Goal: Information Seeking & Learning: Learn about a topic

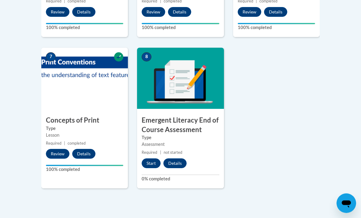
scroll to position [461, 0]
click at [153, 162] on button "Start" at bounding box center [151, 164] width 19 height 10
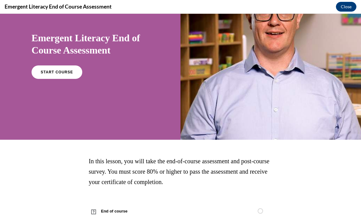
scroll to position [42, 0]
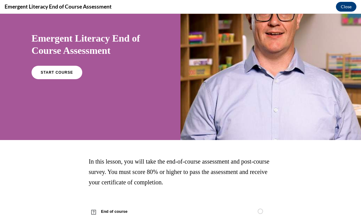
click at [59, 71] on span "START COURSE" at bounding box center [57, 72] width 32 height 4
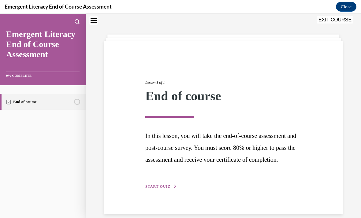
scroll to position [19, 0]
click at [155, 189] on button "START QUIZ" at bounding box center [161, 187] width 32 height 6
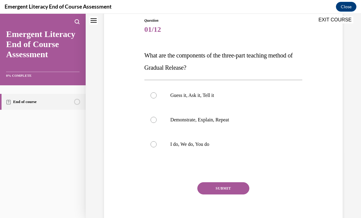
scroll to position [67, 0]
click at [212, 118] on p "Demonstrate, Explain, Repeat" at bounding box center [228, 120] width 117 height 6
click at [157, 118] on input "Demonstrate, Explain, Repeat" at bounding box center [154, 120] width 6 height 6
radio input "true"
click at [232, 192] on button "SUBMIT" at bounding box center [223, 189] width 52 height 12
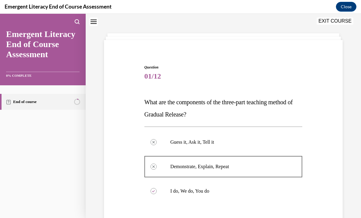
scroll to position [17, 0]
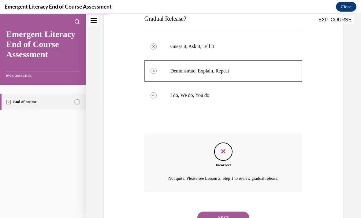
click at [235, 212] on button "NEXT" at bounding box center [223, 218] width 52 height 12
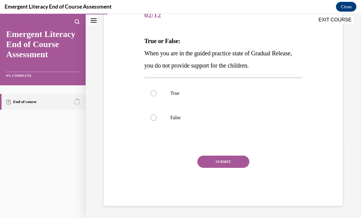
scroll to position [55, 0]
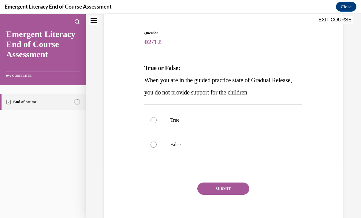
click at [209, 122] on p "True" at bounding box center [228, 120] width 117 height 6
click at [157, 122] on input "True" at bounding box center [154, 120] width 6 height 6
radio input "true"
click at [234, 190] on button "SUBMIT" at bounding box center [223, 189] width 52 height 12
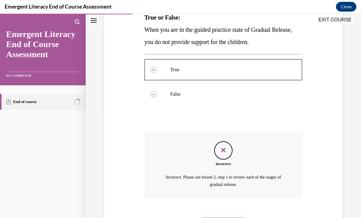
scroll to position [111, 0]
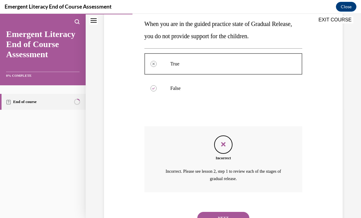
click at [233, 212] on button "NEXT" at bounding box center [223, 218] width 52 height 12
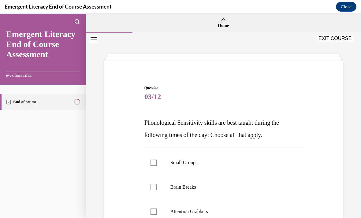
click at [211, 151] on label "Small Groups" at bounding box center [223, 163] width 158 height 24
click at [157, 160] on input "Small Groups" at bounding box center [154, 163] width 6 height 6
checkbox input "true"
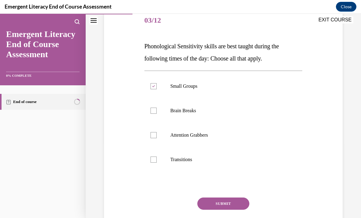
click at [232, 200] on button "SUBMIT" at bounding box center [223, 204] width 52 height 12
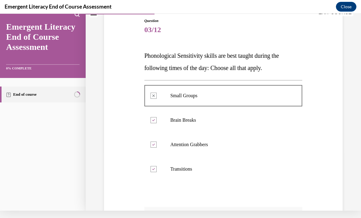
scroll to position [60, 0]
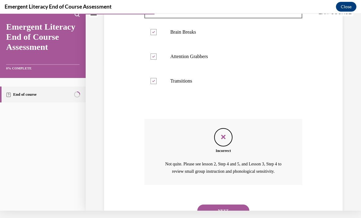
click at [248, 206] on button "NEXT" at bounding box center [223, 211] width 52 height 12
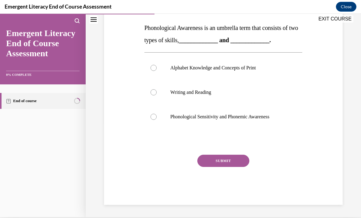
scroll to position [67, 0]
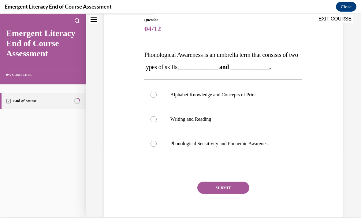
click at [223, 121] on p "Writing and Reading" at bounding box center [228, 119] width 117 height 6
click at [157, 121] on input "Writing and Reading" at bounding box center [154, 119] width 6 height 6
radio input "true"
click at [241, 190] on button "SUBMIT" at bounding box center [223, 188] width 52 height 12
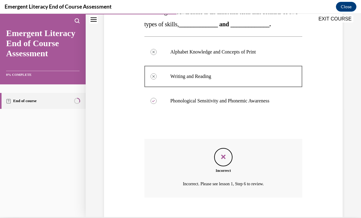
scroll to position [116, 0]
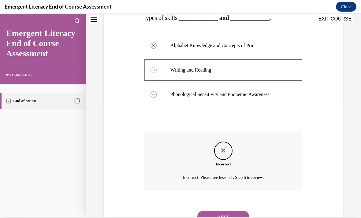
click at [234, 211] on button "NEXT" at bounding box center [223, 217] width 52 height 12
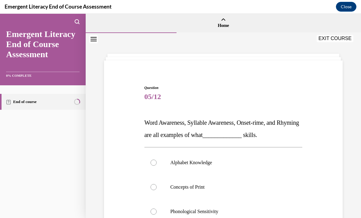
scroll to position [26, 0]
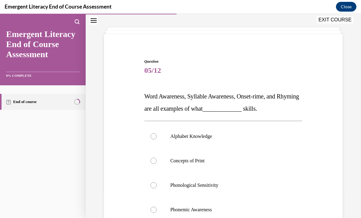
click at [212, 213] on p "Phonemic Awareness" at bounding box center [228, 210] width 117 height 6
click at [157, 213] on input "Phonemic Awareness" at bounding box center [154, 210] width 6 height 6
radio input "true"
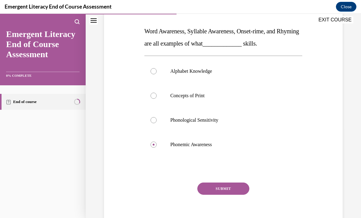
click at [233, 190] on button "SUBMIT" at bounding box center [223, 189] width 52 height 12
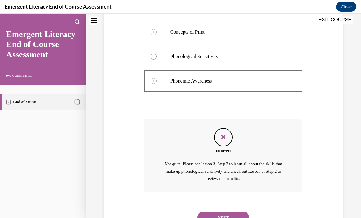
scroll to position [155, 0]
click at [230, 212] on button "NEXT" at bounding box center [223, 218] width 52 height 12
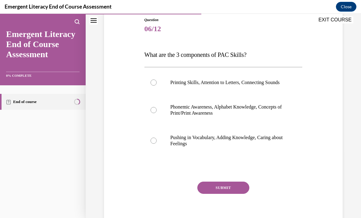
click at [254, 86] on p "Printing Skills, Attention to Letters, Connecting Sounds" at bounding box center [228, 83] width 117 height 6
click at [157, 86] on input "Printing Skills, Attention to Letters, Connecting Sounds" at bounding box center [154, 83] width 6 height 6
radio input "true"
click at [241, 192] on button "SUBMIT" at bounding box center [223, 188] width 52 height 12
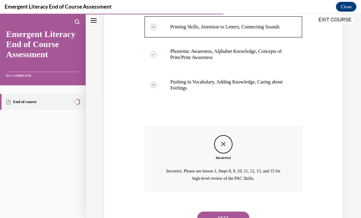
scroll to position [129, 0]
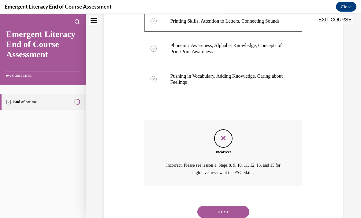
click at [236, 218] on div "NEXT" at bounding box center [223, 212] width 158 height 24
click at [239, 213] on button "NEXT" at bounding box center [223, 212] width 52 height 12
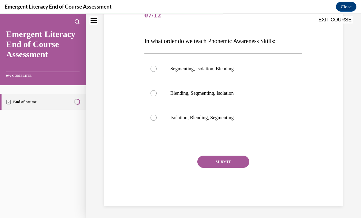
scroll to position [55, 0]
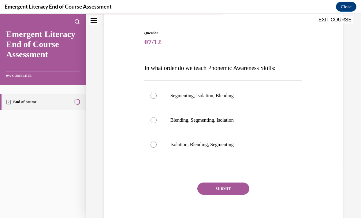
click at [236, 97] on p "Segmenting, Isolation, Blending" at bounding box center [228, 96] width 117 height 6
click at [157, 97] on input "Segmenting, Isolation, Blending" at bounding box center [154, 96] width 6 height 6
radio input "true"
click at [238, 186] on button "SUBMIT" at bounding box center [223, 189] width 52 height 12
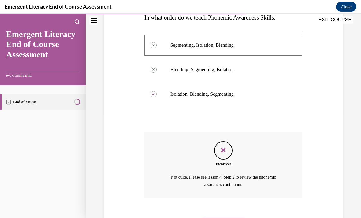
scroll to position [111, 0]
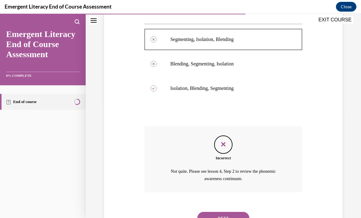
click at [236, 212] on button "NEXT" at bounding box center [223, 218] width 52 height 12
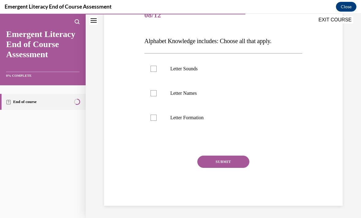
scroll to position [55, 0]
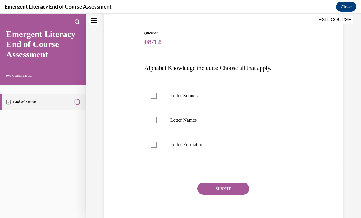
click at [203, 119] on p "Letter Names" at bounding box center [228, 120] width 117 height 6
click at [157, 119] on input "Letter Names" at bounding box center [154, 120] width 6 height 6
checkbox input "true"
click at [232, 187] on button "SUBMIT" at bounding box center [223, 189] width 52 height 12
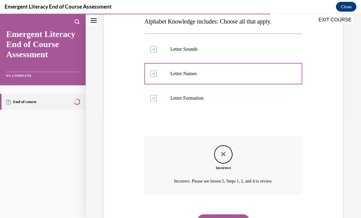
scroll to position [104, 0]
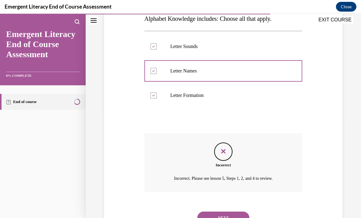
click at [237, 212] on button "NEXT" at bounding box center [223, 218] width 52 height 12
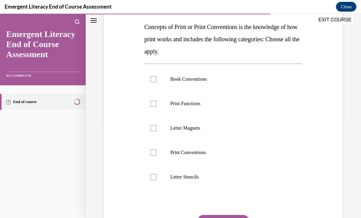
scroll to position [94, 0]
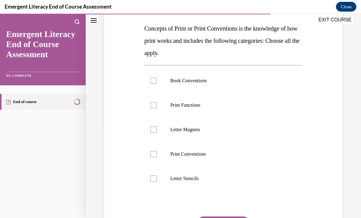
click at [205, 156] on p "Print Conventions" at bounding box center [228, 154] width 117 height 6
click at [157, 156] on input "Print Conventions" at bounding box center [154, 154] width 6 height 6
checkbox input "true"
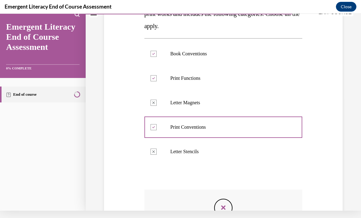
scroll to position [115, 0]
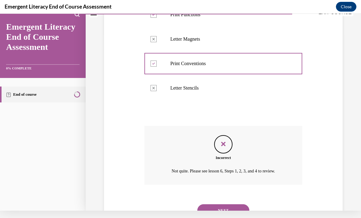
click at [234, 204] on button "NEXT" at bounding box center [223, 210] width 52 height 12
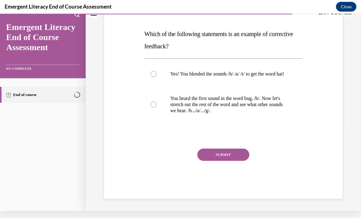
scroll to position [61, 0]
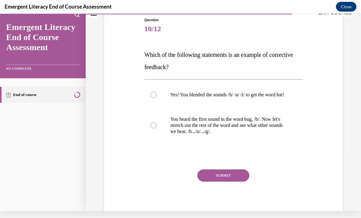
click at [265, 131] on p "You heard the first sound in the word bug, /b/. Now let's stretch out the rest …" at bounding box center [228, 125] width 117 height 18
click at [157, 129] on input "You heard the first sound in the word bug, /b/. Now let's stretch out the rest …" at bounding box center [154, 125] width 6 height 6
radio input "true"
click at [246, 182] on button "SUBMIT" at bounding box center [223, 176] width 52 height 12
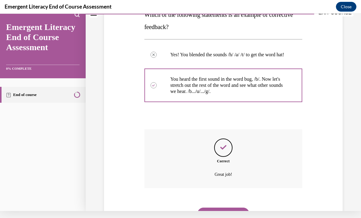
scroll to position [110, 0]
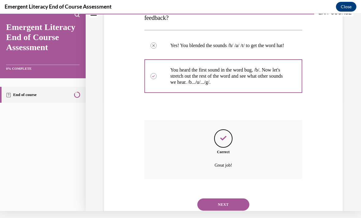
click at [245, 207] on button "NEXT" at bounding box center [223, 205] width 52 height 12
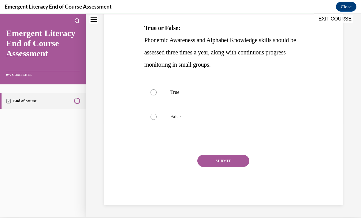
scroll to position [67, 0]
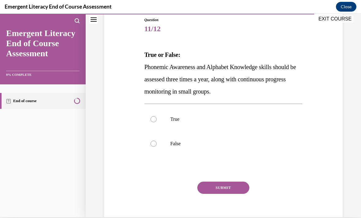
click at [219, 121] on p "True" at bounding box center [228, 119] width 117 height 6
click at [157, 121] on input "True" at bounding box center [154, 119] width 6 height 6
radio input "true"
click at [247, 192] on button "SUBMIT" at bounding box center [223, 188] width 52 height 12
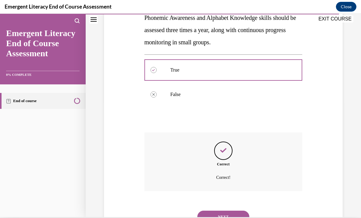
scroll to position [116, 0]
click at [234, 211] on button "NEXT" at bounding box center [223, 217] width 52 height 12
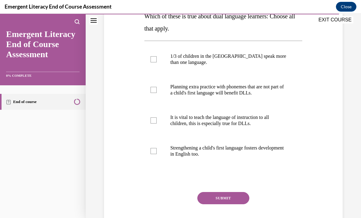
scroll to position [104, 0]
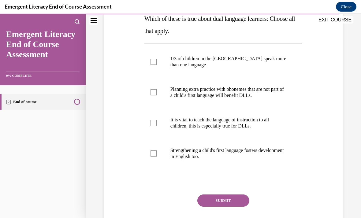
click at [244, 156] on p "Strengthening a child's first language fosters development in English too." at bounding box center [228, 154] width 117 height 12
click at [157, 156] on input "Strengthening a child's first language fosters development in English too." at bounding box center [154, 154] width 6 height 6
checkbox input "true"
click at [242, 206] on button "SUBMIT" at bounding box center [223, 201] width 52 height 12
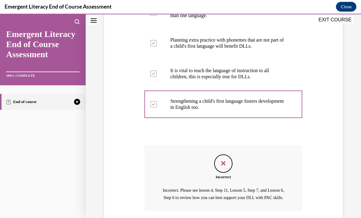
scroll to position [159, 0]
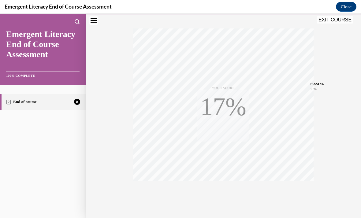
scroll to position [90, 0]
click at [231, 195] on div "TAKE AGAIN" at bounding box center [224, 196] width 22 height 14
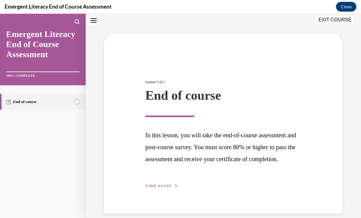
scroll to position [19, 0]
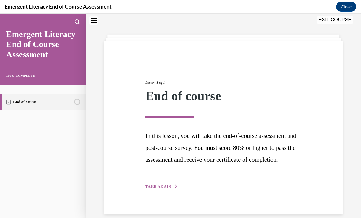
click at [166, 190] on div "Lesson 1 of 1 End of course In this lesson, you will take the end-of-course ass…" at bounding box center [223, 128] width 165 height 124
click at [168, 190] on div "Lesson 1 of 1 End of course In this lesson, you will take the end-of-course ass…" at bounding box center [223, 128] width 165 height 124
click at [163, 189] on button "TAKE AGAIN" at bounding box center [161, 187] width 33 height 6
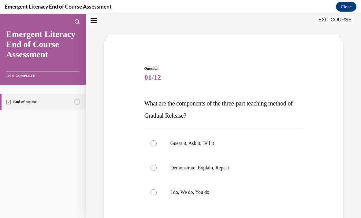
click at [217, 193] on p "I do, We do, You do" at bounding box center [228, 192] width 117 height 6
click at [157, 193] on input "I do, We do, You do" at bounding box center [154, 192] width 6 height 6
radio input "true"
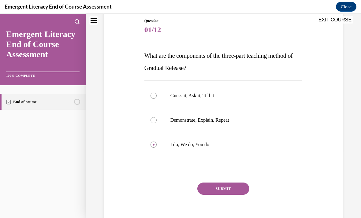
click at [241, 190] on button "SUBMIT" at bounding box center [223, 189] width 52 height 12
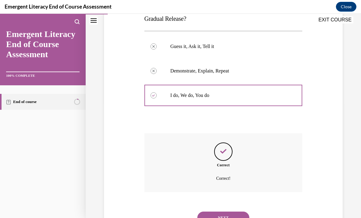
click at [241, 212] on button "NEXT" at bounding box center [223, 218] width 52 height 12
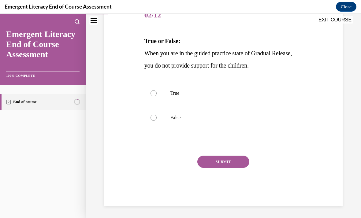
scroll to position [55, 0]
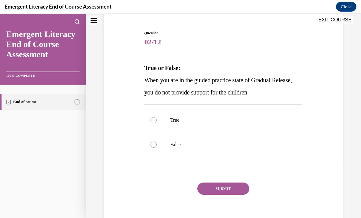
click at [185, 145] on p "False" at bounding box center [228, 145] width 117 height 6
click at [157, 145] on input "False" at bounding box center [154, 145] width 6 height 6
radio input "true"
click at [234, 187] on button "SUBMIT" at bounding box center [223, 189] width 52 height 12
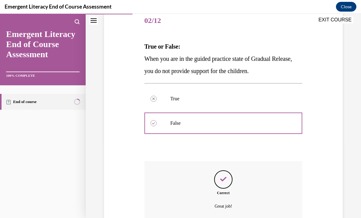
scroll to position [104, 0]
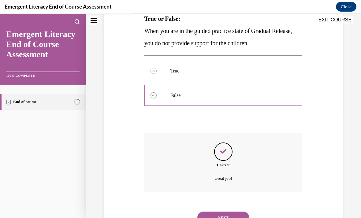
click at [243, 212] on button "NEXT" at bounding box center [223, 218] width 52 height 12
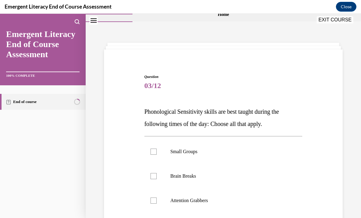
scroll to position [21, 0]
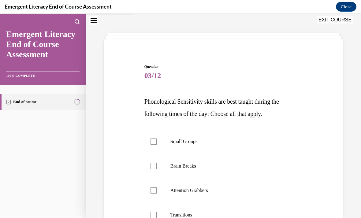
click at [206, 163] on label "Brain Breaks" at bounding box center [223, 166] width 158 height 24
click at [157, 163] on input "Brain Breaks" at bounding box center [154, 166] width 6 height 6
checkbox input "true"
click at [212, 185] on label "Attention Grabbers" at bounding box center [223, 190] width 158 height 24
click at [157, 188] on input "Attention Grabbers" at bounding box center [154, 191] width 6 height 6
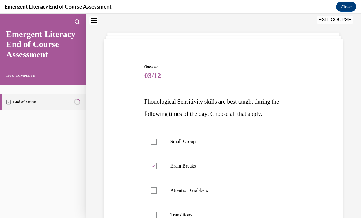
checkbox input "true"
click at [204, 208] on label "Transitions" at bounding box center [223, 215] width 158 height 24
click at [157, 212] on input "Transitions" at bounding box center [154, 215] width 6 height 6
checkbox input "true"
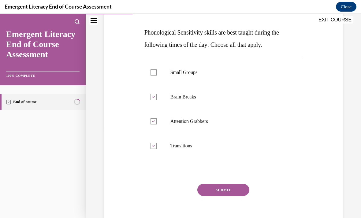
click at [235, 189] on button "SUBMIT" at bounding box center [223, 190] width 52 height 12
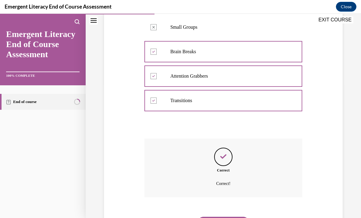
scroll to position [141, 0]
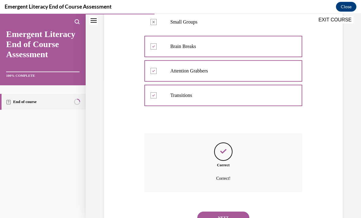
click at [238, 212] on button "NEXT" at bounding box center [223, 218] width 52 height 12
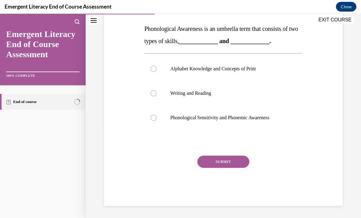
scroll to position [67, 0]
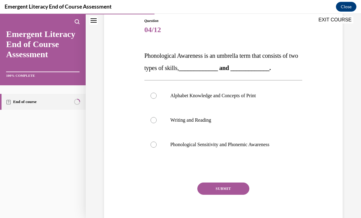
click at [229, 145] on p "Phonological Sensitivity and Phonemic Awareness" at bounding box center [228, 145] width 117 height 6
click at [157, 145] on input "Phonological Sensitivity and Phonemic Awareness" at bounding box center [154, 145] width 6 height 6
radio input "true"
click at [240, 188] on button "SUBMIT" at bounding box center [223, 189] width 52 height 12
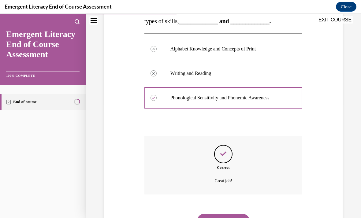
scroll to position [116, 0]
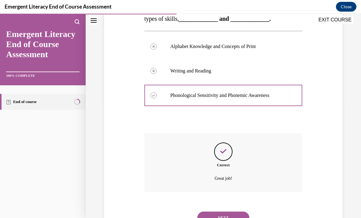
click at [237, 212] on button "NEXT" at bounding box center [223, 218] width 52 height 12
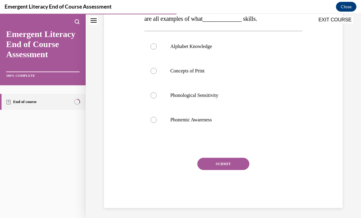
scroll to position [0, 0]
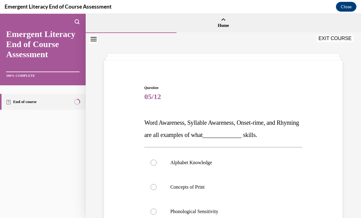
click at [223, 210] on p "Phonological Sensitivity" at bounding box center [228, 212] width 117 height 6
click at [157, 210] on input "Phonological Sensitivity" at bounding box center [154, 212] width 6 height 6
radio input "true"
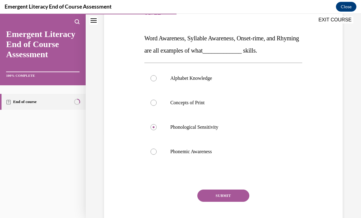
scroll to position [85, 0]
click at [237, 200] on button "SUBMIT" at bounding box center [223, 195] width 52 height 12
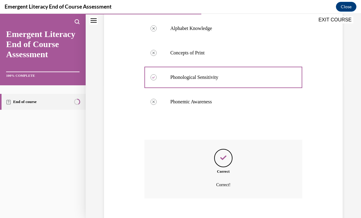
scroll to position [141, 0]
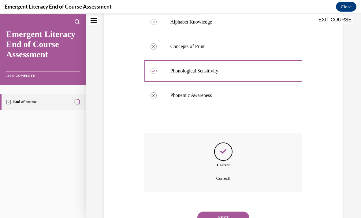
click at [241, 214] on button "NEXT" at bounding box center [223, 218] width 52 height 12
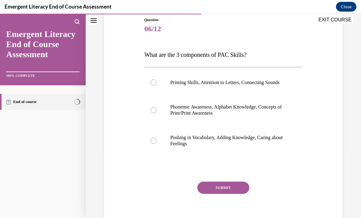
click at [240, 116] on p "Phonemic Awareness, Alphabet Knowledge, Concepts of Print/Print Awareness" at bounding box center [228, 110] width 117 height 12
click at [157, 113] on input "Phonemic Awareness, Alphabet Knowledge, Concepts of Print/Print Awareness" at bounding box center [154, 110] width 6 height 6
radio input "true"
click at [234, 194] on button "SUBMIT" at bounding box center [223, 188] width 52 height 12
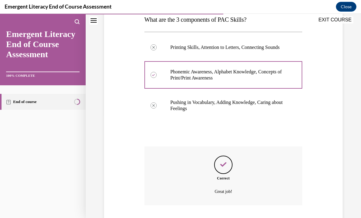
scroll to position [122, 0]
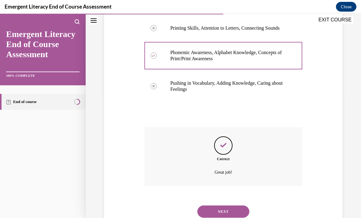
click at [236, 207] on button "NEXT" at bounding box center [223, 212] width 52 height 12
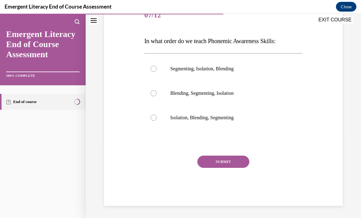
scroll to position [55, 0]
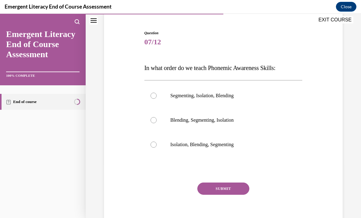
click at [240, 145] on p "Isolation, Blending, Segmenting" at bounding box center [228, 145] width 117 height 6
click at [157, 145] on input "Isolation, Blending, Segmenting" at bounding box center [154, 145] width 6 height 6
radio input "true"
click at [244, 188] on button "SUBMIT" at bounding box center [223, 189] width 52 height 12
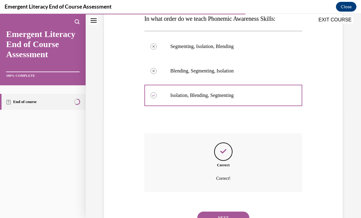
click at [245, 212] on button "NEXT" at bounding box center [223, 218] width 52 height 12
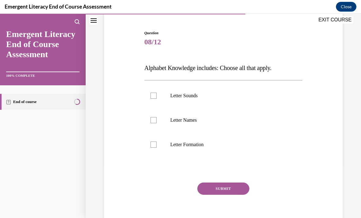
click at [199, 92] on label "Letter Sounds" at bounding box center [223, 96] width 158 height 24
click at [157, 93] on input "Letter Sounds" at bounding box center [154, 96] width 6 height 6
checkbox input "true"
click at [204, 116] on label "Letter Names" at bounding box center [223, 120] width 158 height 24
click at [157, 117] on input "Letter Names" at bounding box center [154, 120] width 6 height 6
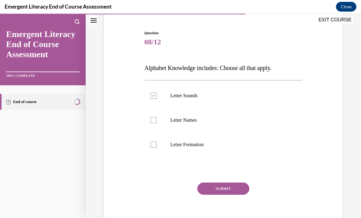
checkbox input "true"
click at [204, 140] on label "Letter Formation" at bounding box center [223, 145] width 158 height 24
click at [157, 142] on input "Letter Formation" at bounding box center [154, 145] width 6 height 6
checkbox input "true"
click at [243, 189] on button "SUBMIT" at bounding box center [223, 189] width 52 height 12
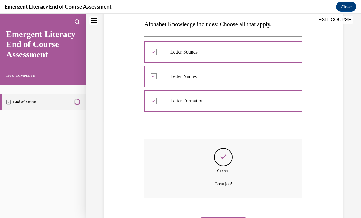
scroll to position [104, 0]
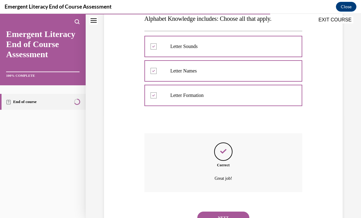
click at [237, 212] on button "NEXT" at bounding box center [223, 218] width 52 height 12
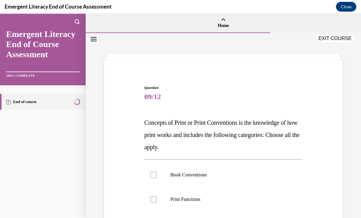
scroll to position [26, 0]
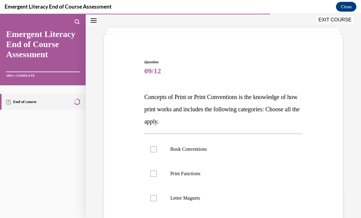
click at [202, 147] on p "Book Conventions" at bounding box center [228, 149] width 117 height 6
click at [157, 147] on input "Book Conventions" at bounding box center [154, 149] width 6 height 6
checkbox input "true"
click at [204, 168] on label "Print Functions" at bounding box center [223, 174] width 158 height 24
click at [157, 171] on input "Print Functions" at bounding box center [154, 174] width 6 height 6
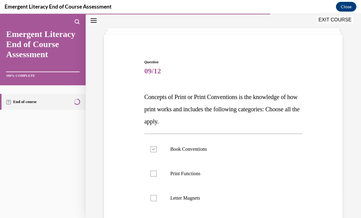
checkbox input "true"
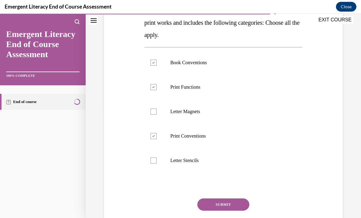
scroll to position [112, 0]
click at [232, 207] on button "SUBMIT" at bounding box center [223, 205] width 52 height 12
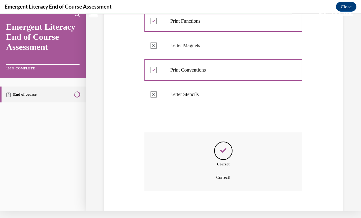
scroll to position [178, 0]
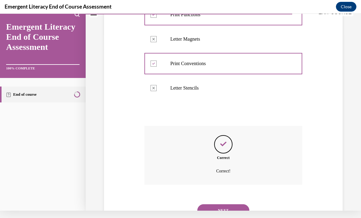
click at [236, 204] on button "NEXT" at bounding box center [223, 210] width 52 height 12
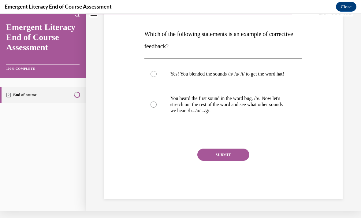
scroll to position [61, 0]
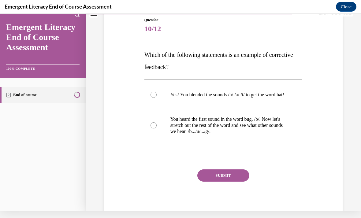
click at [238, 133] on p "You heard the first sound in the word bug, /b/. Now let's stretch out the rest …" at bounding box center [228, 125] width 117 height 18
click at [157, 129] on input "You heard the first sound in the word bug, /b/. Now let's stretch out the rest …" at bounding box center [154, 125] width 6 height 6
radio input "true"
click at [233, 182] on button "SUBMIT" at bounding box center [223, 176] width 52 height 12
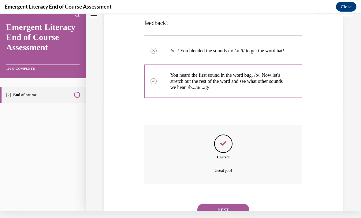
scroll to position [110, 0]
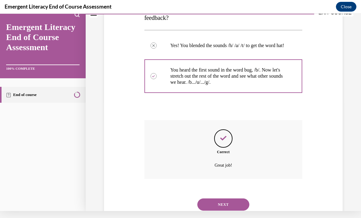
click at [235, 199] on button "NEXT" at bounding box center [223, 205] width 52 height 12
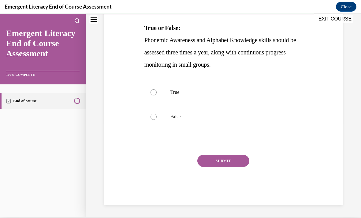
scroll to position [67, 0]
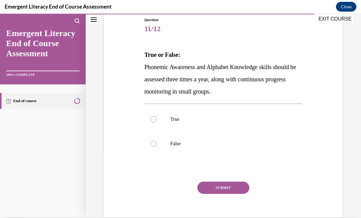
click at [215, 124] on label "True" at bounding box center [223, 119] width 158 height 24
click at [157, 122] on input "True" at bounding box center [154, 119] width 6 height 6
radio input "true"
click at [236, 187] on button "SUBMIT" at bounding box center [223, 188] width 52 height 12
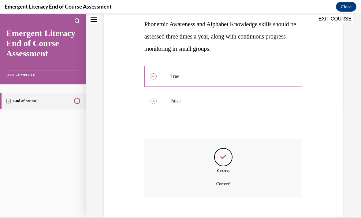
scroll to position [116, 0]
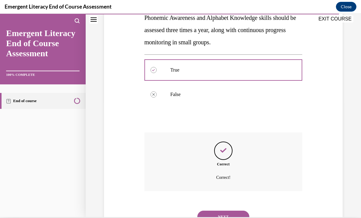
click at [232, 218] on div "NEXT" at bounding box center [223, 217] width 158 height 24
click at [229, 211] on button "NEXT" at bounding box center [223, 217] width 52 height 12
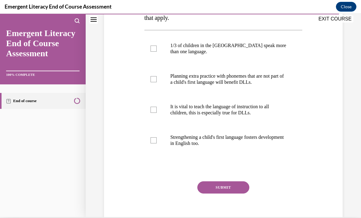
scroll to position [0, 0]
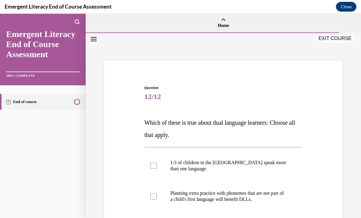
click at [238, 162] on p "1/3 of children in the US speak more than one language." at bounding box center [228, 166] width 117 height 12
click at [157, 163] on input "1/3 of children in the US speak more than one language." at bounding box center [154, 166] width 6 height 6
checkbox input "true"
click at [235, 188] on label "Planning extra practice with phonemes that are not part of a child's first lang…" at bounding box center [223, 196] width 158 height 31
click at [157, 193] on input "Planning extra practice with phonemes that are not part of a child's first lang…" at bounding box center [154, 196] width 6 height 6
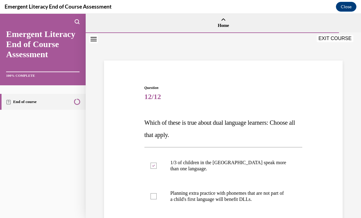
checkbox input "true"
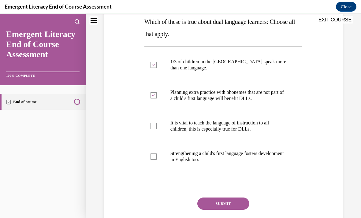
scroll to position [102, 0]
click at [240, 128] on p "It is vital to teach the language of instruction to all children, this is espec…" at bounding box center [228, 125] width 117 height 12
click at [157, 128] on input "It is vital to teach the language of instruction to all children, this is espec…" at bounding box center [154, 125] width 6 height 6
checkbox input "true"
click at [235, 154] on p "Strengthening a child's first language fosters development in English too." at bounding box center [228, 156] width 117 height 12
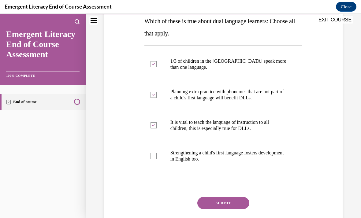
click at [157, 154] on input "Strengthening a child's first language fosters development in English too." at bounding box center [154, 156] width 6 height 6
checkbox input "true"
click at [238, 200] on button "SUBMIT" at bounding box center [223, 203] width 52 height 12
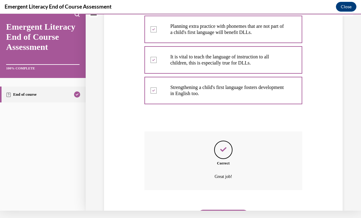
scroll to position [165, 0]
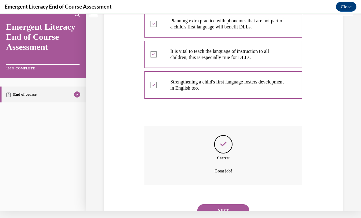
click at [236, 205] on button "NEXT" at bounding box center [223, 210] width 52 height 12
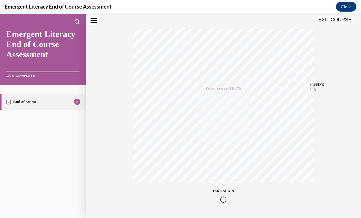
scroll to position [90, 0]
click at [331, 22] on button "EXIT COURSE" at bounding box center [335, 19] width 37 height 7
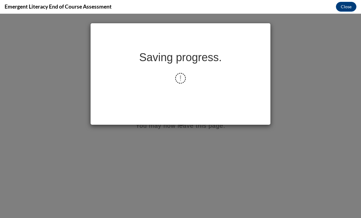
scroll to position [0, 0]
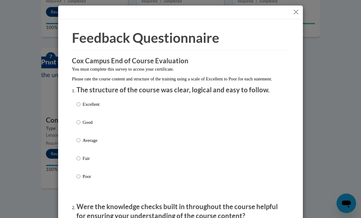
click at [88, 105] on p "Excellent" at bounding box center [91, 104] width 17 height 7
click at [81, 105] on input "Excellent" at bounding box center [79, 104] width 4 height 7
radio input "true"
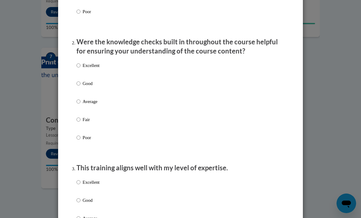
scroll to position [172, 0]
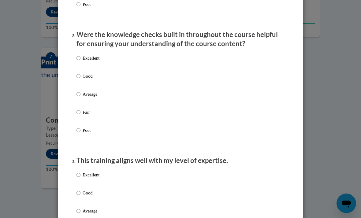
click at [98, 56] on p "Excellent" at bounding box center [91, 58] width 17 height 7
click at [81, 56] on input "Excellent" at bounding box center [79, 58] width 4 height 7
radio input "true"
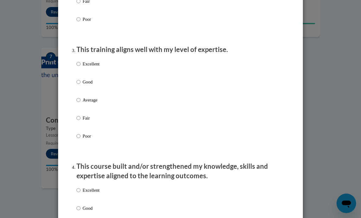
scroll to position [285, 0]
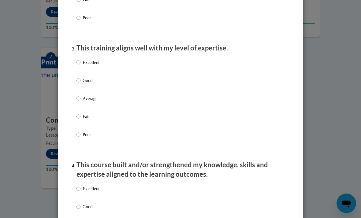
click at [103, 61] on div "Excellent Good Average Fair Poor" at bounding box center [181, 106] width 208 height 100
click at [90, 56] on div "Excellent Good Average Fair Poor" at bounding box center [88, 103] width 23 height 95
click at [93, 62] on p "Excellent" at bounding box center [91, 62] width 17 height 7
click at [81, 62] on input "Excellent" at bounding box center [79, 62] width 4 height 7
radio input "true"
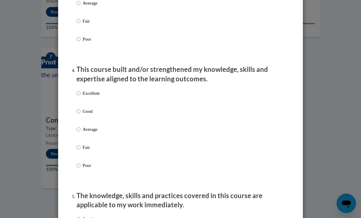
scroll to position [382, 0]
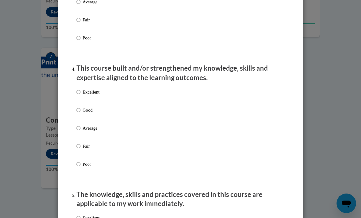
click at [90, 89] on p "Excellent" at bounding box center [91, 92] width 17 height 7
click at [81, 89] on input "Excellent" at bounding box center [79, 92] width 4 height 7
radio input "true"
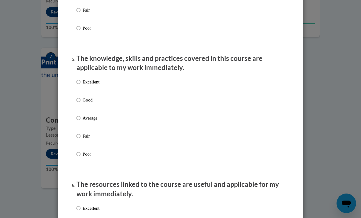
scroll to position [518, 0]
click at [88, 76] on div "Excellent Good Average Fair Poor" at bounding box center [88, 123] width 23 height 95
click at [85, 80] on p "Excellent" at bounding box center [91, 82] width 17 height 7
click at [81, 80] on input "Excellent" at bounding box center [79, 82] width 4 height 7
radio input "true"
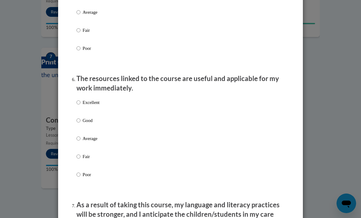
scroll to position [630, 0]
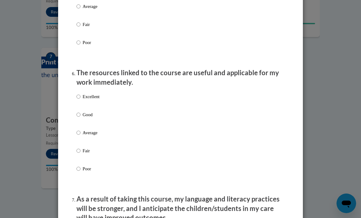
click at [89, 93] on p "Excellent" at bounding box center [91, 96] width 17 height 7
click at [81, 93] on input "Excellent" at bounding box center [79, 96] width 4 height 7
radio input "true"
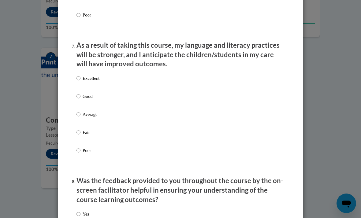
scroll to position [786, 0]
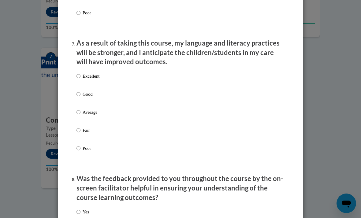
click at [88, 73] on p "Excellent" at bounding box center [91, 76] width 17 height 7
click at [81, 73] on input "Excellent" at bounding box center [79, 76] width 4 height 7
radio input "true"
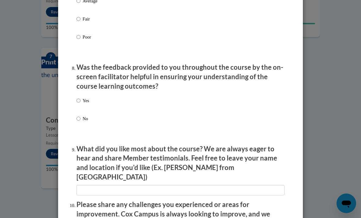
scroll to position [896, 0]
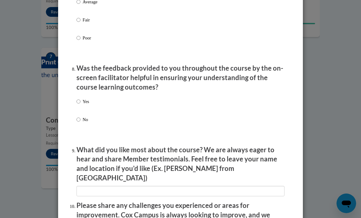
click at [91, 95] on div "Yes No" at bounding box center [181, 118] width 208 height 46
click at [85, 98] on p "Yes" at bounding box center [86, 101] width 6 height 7
click at [81, 98] on input "Yes" at bounding box center [79, 101] width 4 height 7
radio input "true"
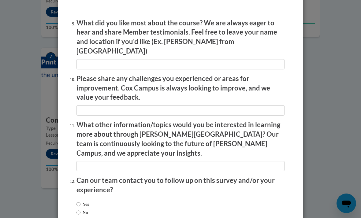
scroll to position [1023, 0]
click at [91, 176] on li "Can our team contact you to follow up on this survey and/or your experience? Ye…" at bounding box center [181, 198] width 208 height 45
click at [84, 198] on div "Yes No" at bounding box center [83, 208] width 13 height 21
click at [79, 198] on div "Yes No" at bounding box center [83, 208] width 13 height 21
click at [82, 201] on label "Yes" at bounding box center [83, 204] width 13 height 7
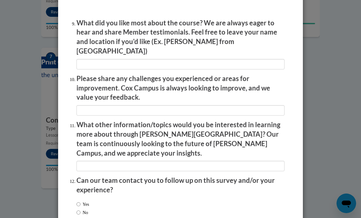
click at [81, 201] on input "Yes" at bounding box center [79, 204] width 4 height 7
radio input "true"
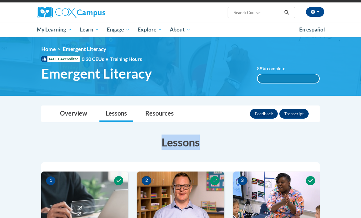
scroll to position [41, 0]
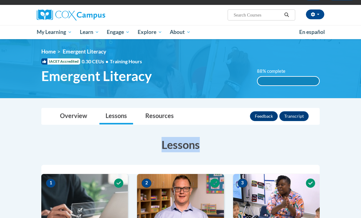
click at [121, 111] on link "Lessons" at bounding box center [116, 116] width 34 height 16
click at [122, 117] on link "Lessons" at bounding box center [116, 116] width 34 height 16
click at [120, 111] on link "Lessons" at bounding box center [116, 116] width 34 height 16
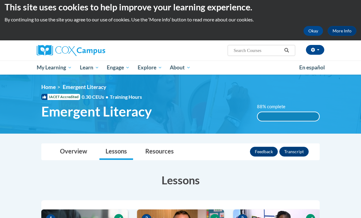
scroll to position [0, 0]
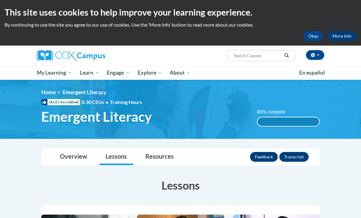
click at [152, 89] on img at bounding box center [180, 109] width 361 height 59
click at [0, 0] on span "Early Care and Learning" at bounding box center [0, 0] width 0 height 0
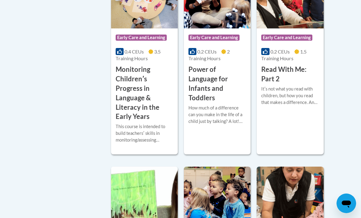
scroll to position [649, 0]
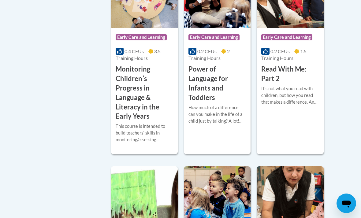
click at [148, 121] on h3 "Monitoring Childrenʹs Progress in Language & Literacy in the Early Years" at bounding box center [145, 93] width 58 height 57
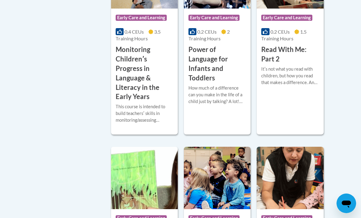
click at [215, 83] on div "Course Category: Early Care and Learning 0.2 CEUs 2 Training Hours COURSE Power…" at bounding box center [217, 46] width 67 height 74
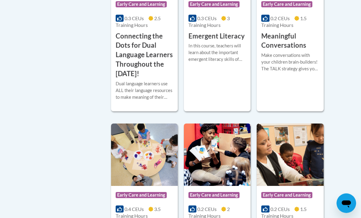
scroll to position [493, 0]
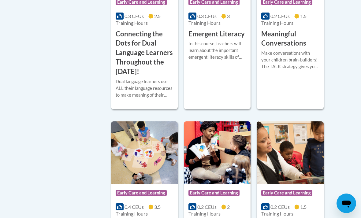
click at [290, 48] on h3 "Meaningful Conversations" at bounding box center [290, 38] width 58 height 19
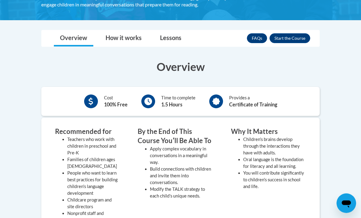
scroll to position [133, 0]
click at [286, 37] on button "Enroll" at bounding box center [290, 38] width 41 height 10
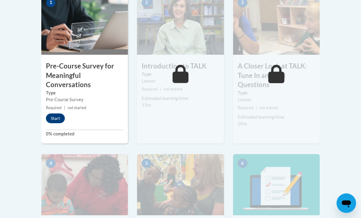
scroll to position [221, 0]
click at [49, 119] on button "Start" at bounding box center [55, 119] width 19 height 10
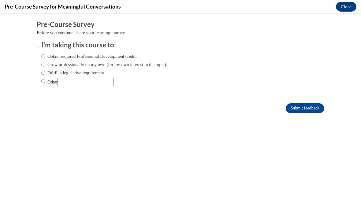
scroll to position [0, 0]
click at [106, 59] on label "Obtain required Professional Development credit." at bounding box center [89, 56] width 96 height 7
click at [45, 59] on input "Obtain required Professional Development credit." at bounding box center [43, 56] width 4 height 7
radio input "true"
click at [121, 66] on label "Grow professionally on my own (for my own interest in the topic)." at bounding box center [104, 64] width 126 height 7
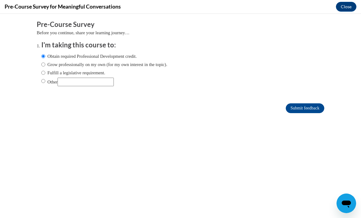
click at [45, 66] on input "Grow professionally on my own (for my own interest in the topic)." at bounding box center [43, 64] width 4 height 7
radio input "true"
click at [309, 104] on input "Submit feedback" at bounding box center [305, 108] width 39 height 10
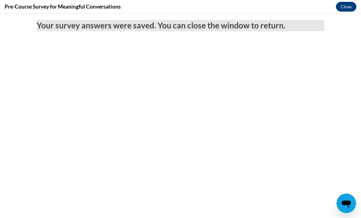
click at [343, 5] on button "Close" at bounding box center [346, 7] width 21 height 10
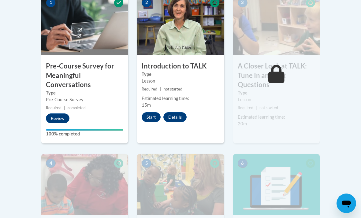
click at [148, 113] on button "Start" at bounding box center [151, 117] width 19 height 10
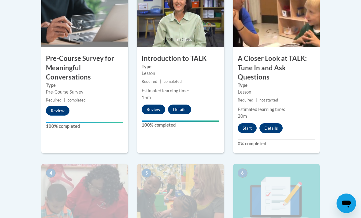
scroll to position [228, 0]
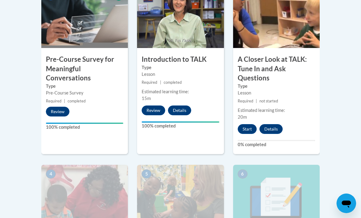
click at [253, 124] on button "Start" at bounding box center [247, 129] width 19 height 10
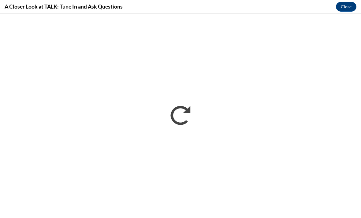
scroll to position [0, 0]
